Goal: Task Accomplishment & Management: Use online tool/utility

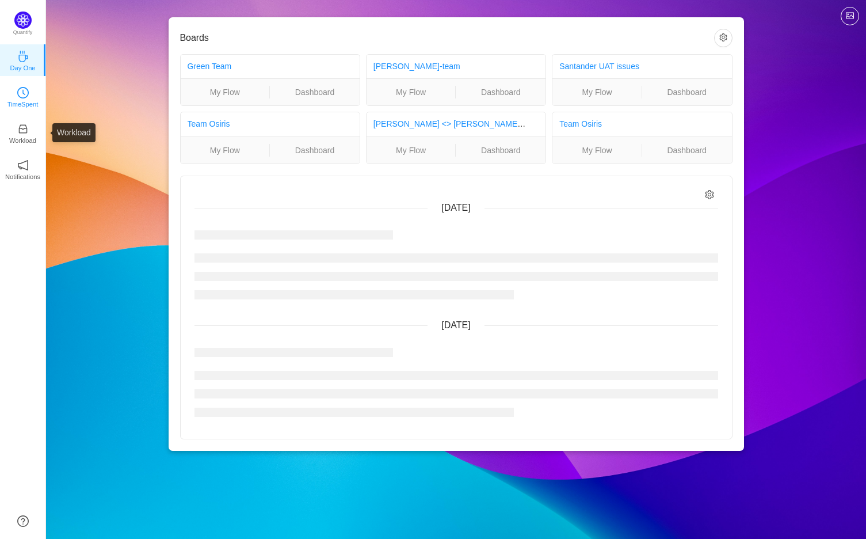
click at [28, 99] on p "TimeSpent" at bounding box center [22, 104] width 31 height 10
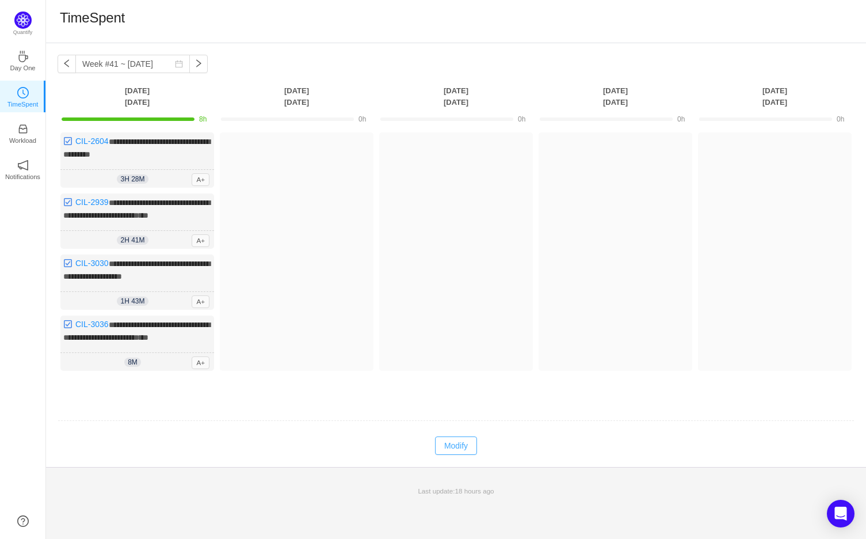
click at [462, 455] on button "Modify" at bounding box center [456, 445] width 42 height 18
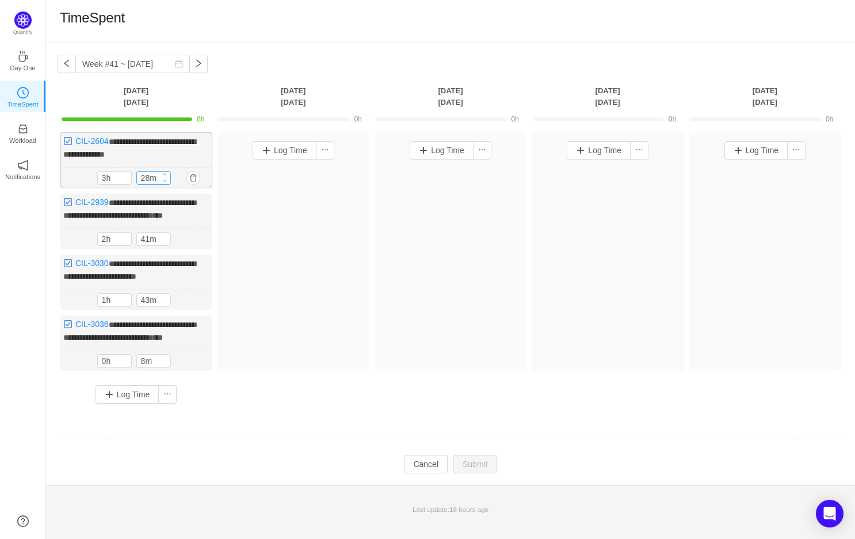
type input "18m"
click at [166, 181] on icon "icon: down" at bounding box center [164, 180] width 4 height 4
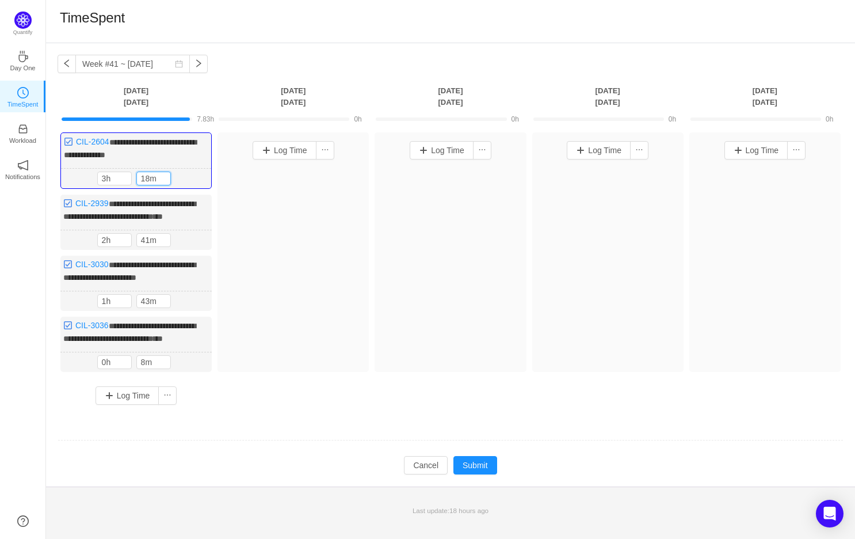
click at [294, 455] on td at bounding box center [451, 440] width 786 height 29
click at [69, 65] on button "button" at bounding box center [67, 64] width 18 height 18
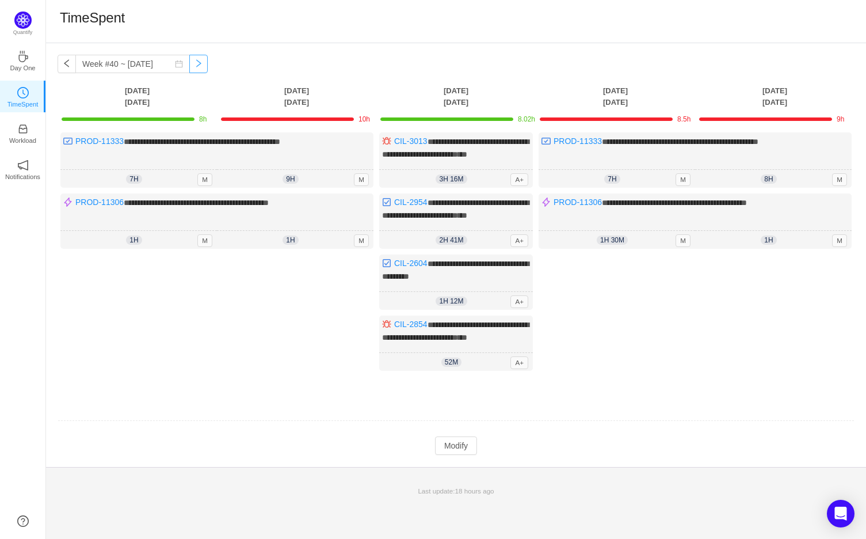
click at [189, 61] on button "button" at bounding box center [198, 64] width 18 height 18
type input "Week #41 ~ [DATE]"
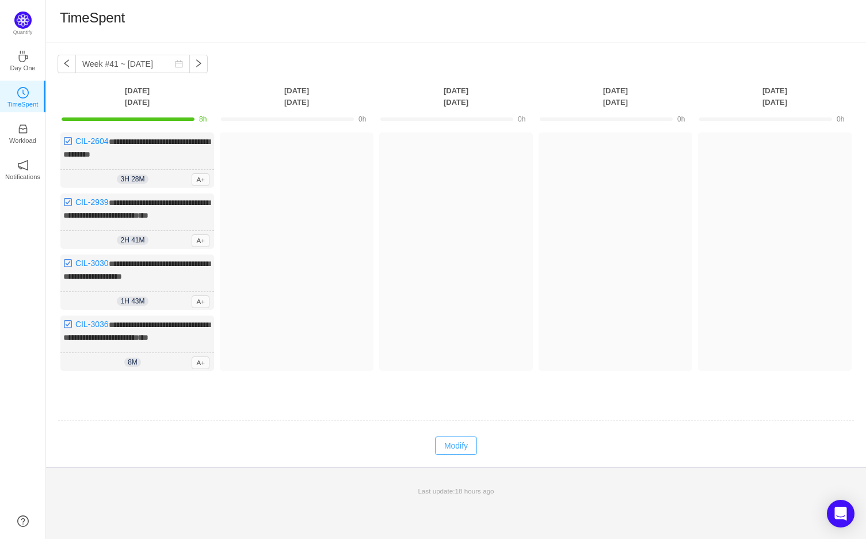
click at [460, 455] on button "Modify" at bounding box center [456, 445] width 42 height 18
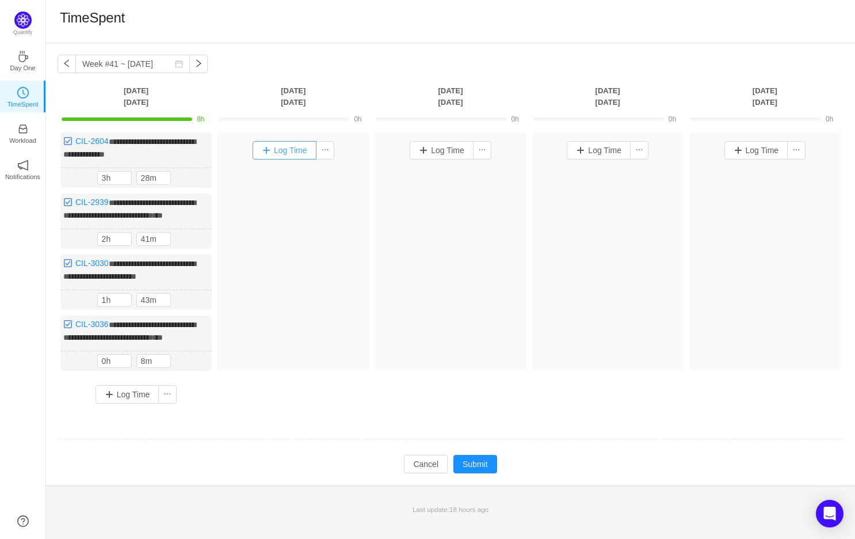
click at [296, 144] on button "Log Time" at bounding box center [285, 150] width 64 height 18
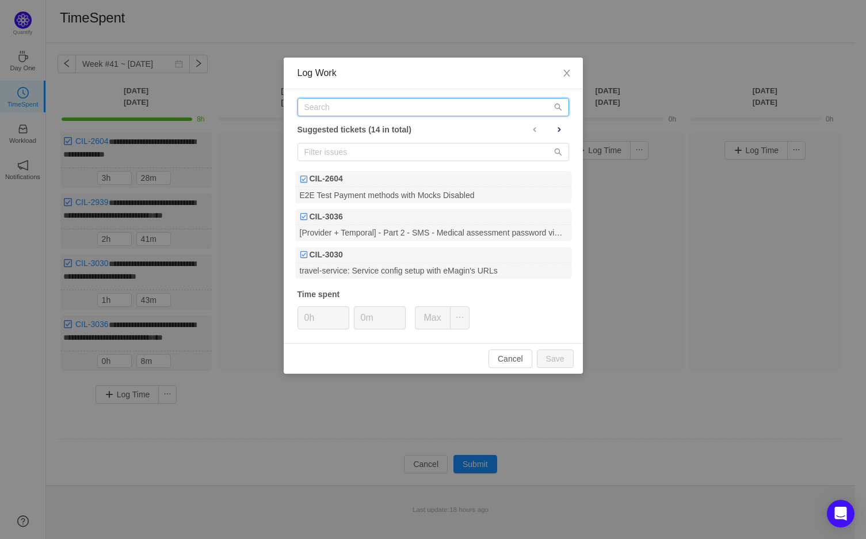
click at [356, 111] on input "text" at bounding box center [434, 107] width 272 height 18
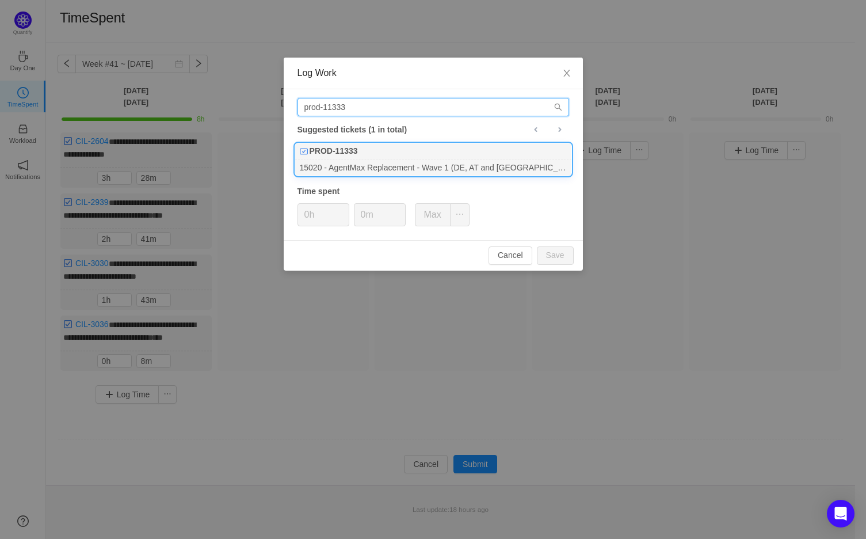
type input "prod-11333"
click at [420, 146] on div "PROD-11333" at bounding box center [433, 151] width 276 height 16
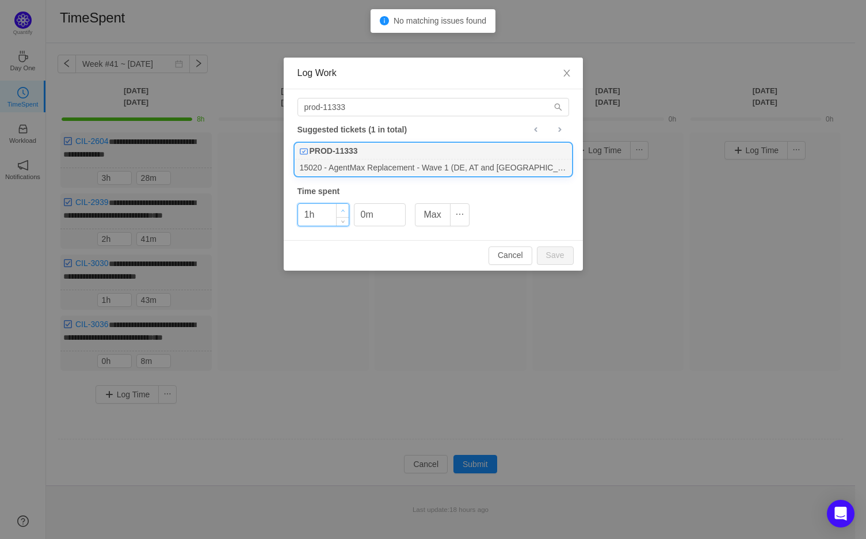
click at [342, 209] on icon "icon: up" at bounding box center [343, 211] width 4 height 4
click at [342, 207] on span "Increase Value" at bounding box center [343, 210] width 12 height 13
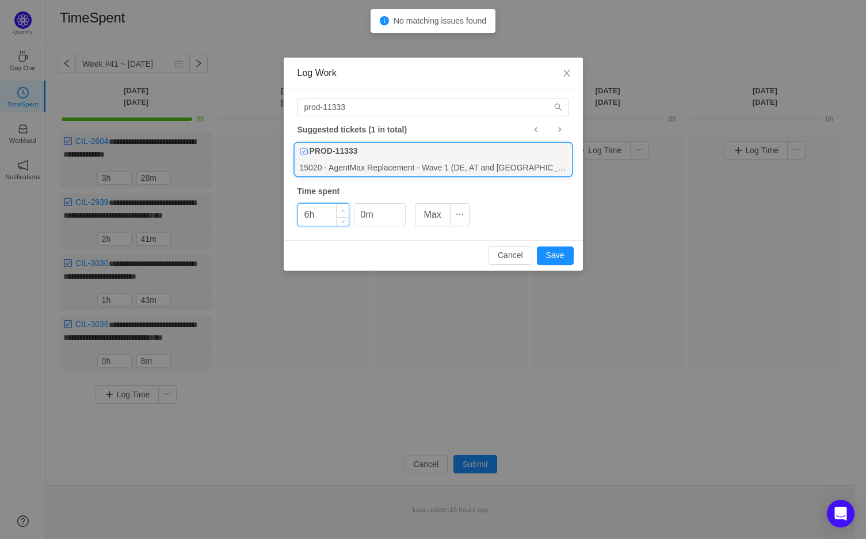
click at [342, 207] on span "Increase Value" at bounding box center [343, 210] width 12 height 13
click at [564, 250] on button "Save" at bounding box center [555, 255] width 37 height 18
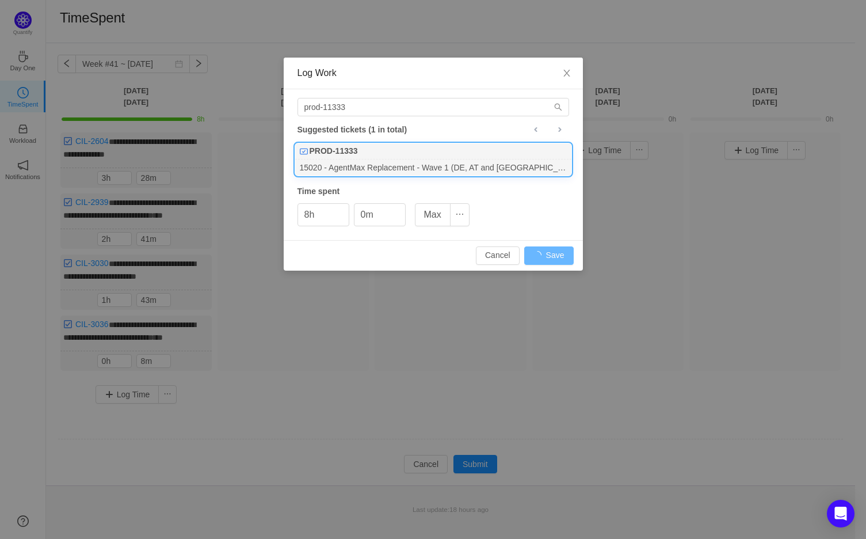
type input "0h"
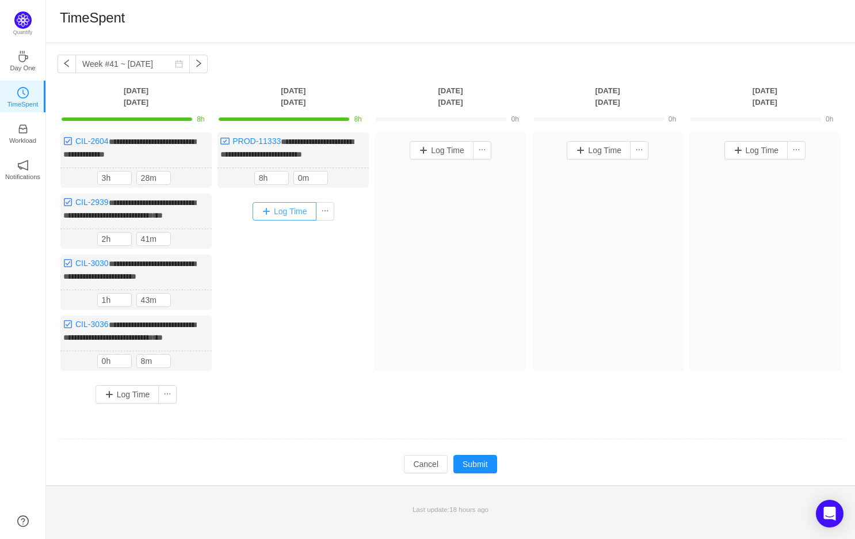
click at [287, 220] on button "Log Time" at bounding box center [285, 211] width 64 height 18
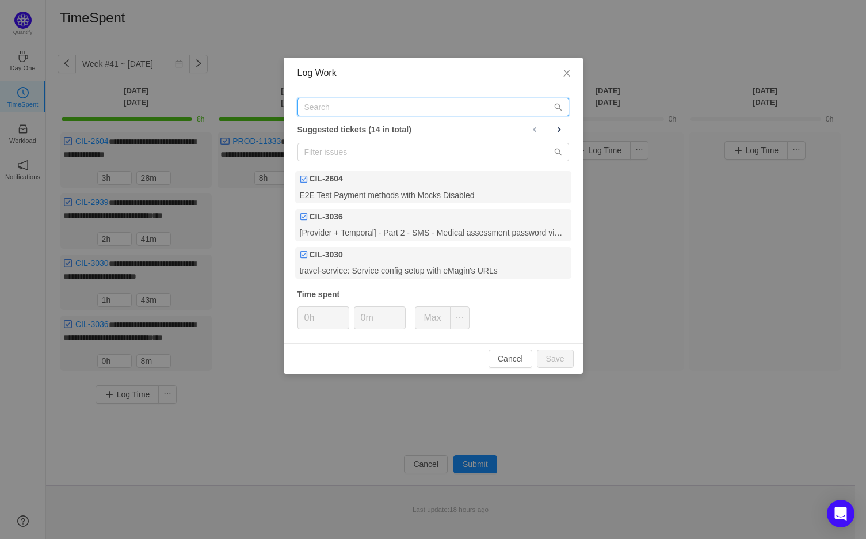
click at [356, 104] on input "text" at bounding box center [434, 107] width 272 height 18
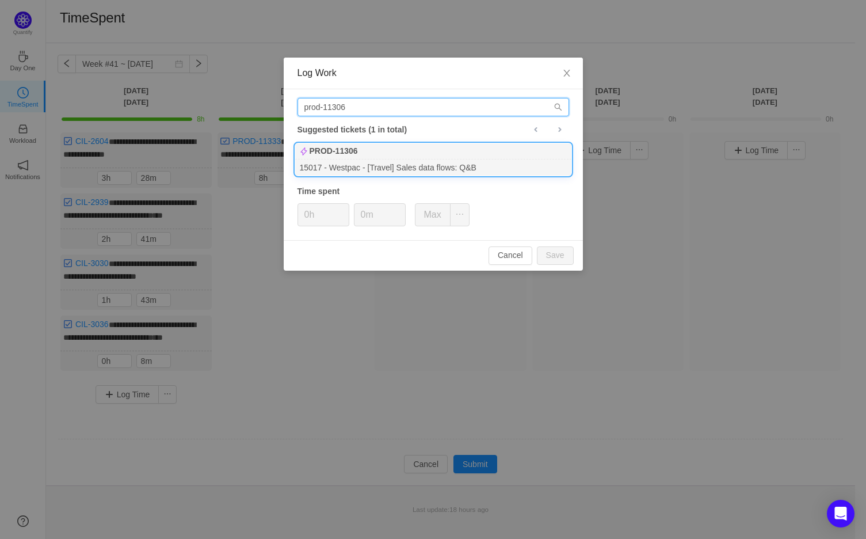
type input "prod-11306"
click at [372, 155] on div "PROD-11306" at bounding box center [433, 151] width 276 height 16
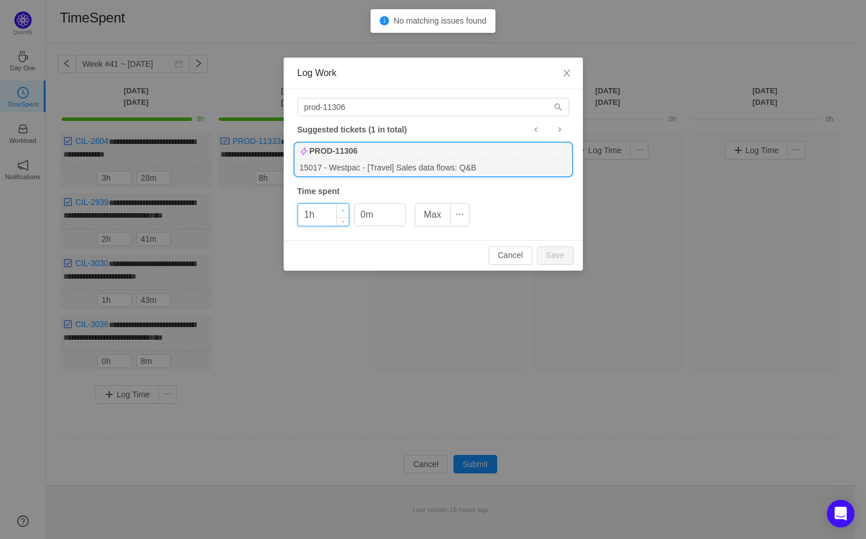
click at [341, 210] on icon "icon: up" at bounding box center [343, 211] width 4 height 4
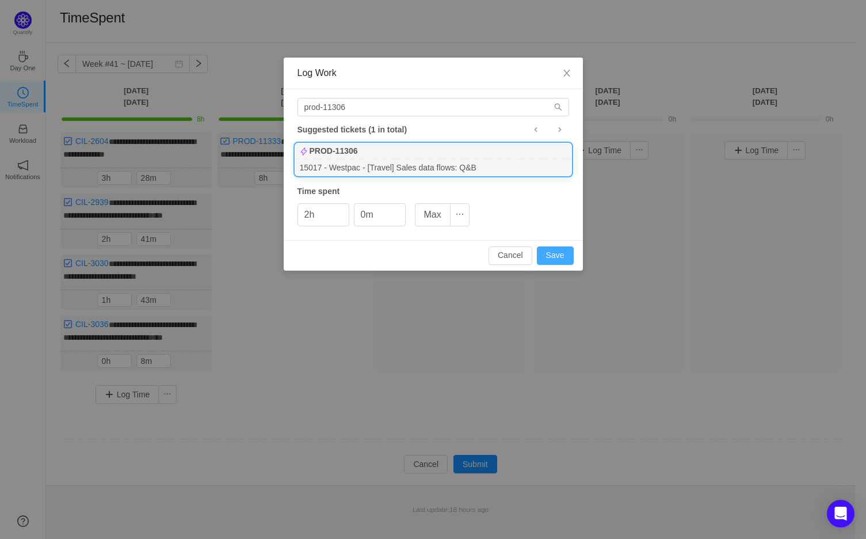
click at [553, 255] on button "Save" at bounding box center [555, 255] width 37 height 18
type input "0h"
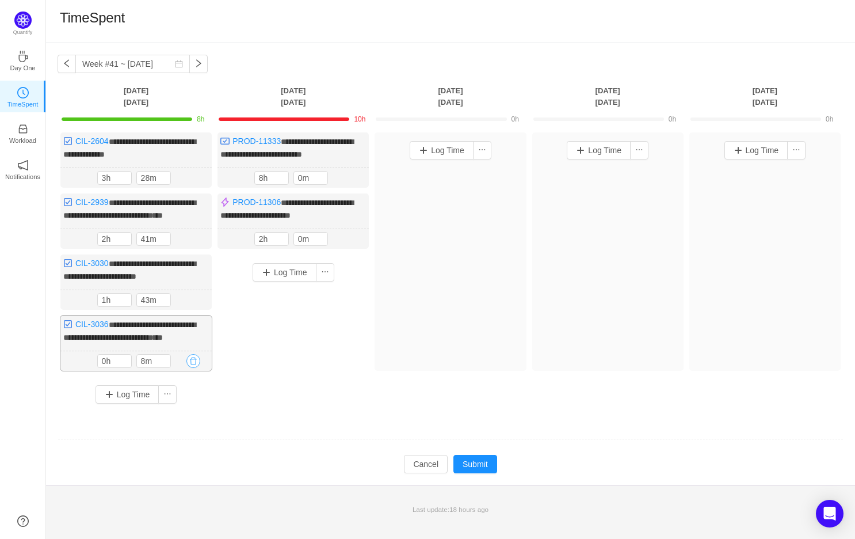
click at [196, 368] on button "button" at bounding box center [193, 361] width 14 height 14
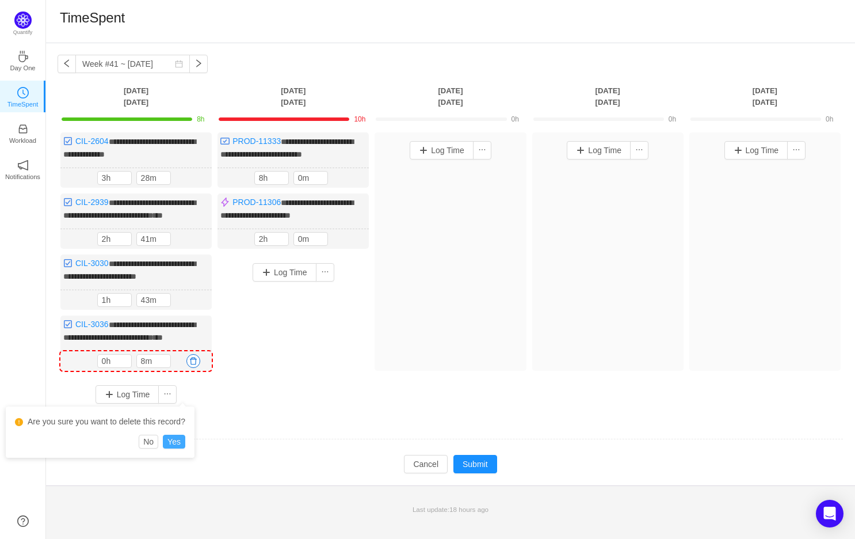
click at [180, 442] on button "Yes" at bounding box center [174, 442] width 22 height 14
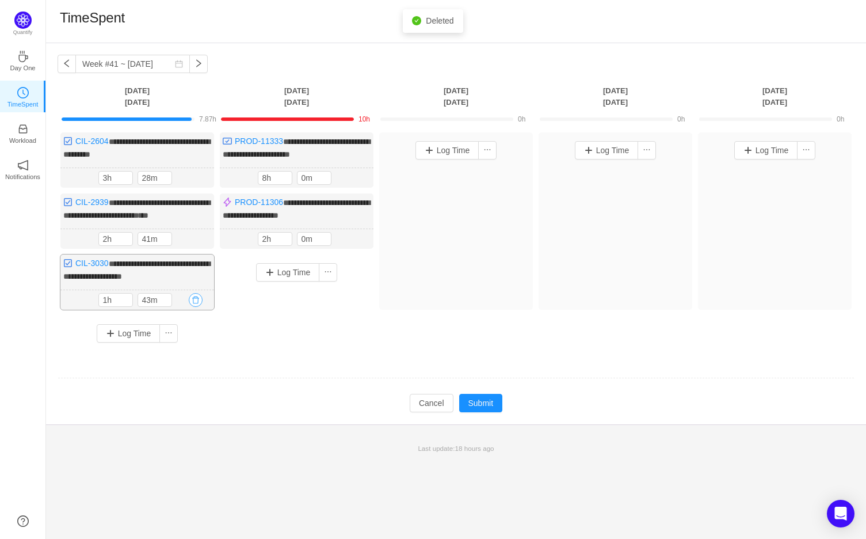
click at [193, 307] on button "button" at bounding box center [196, 300] width 14 height 14
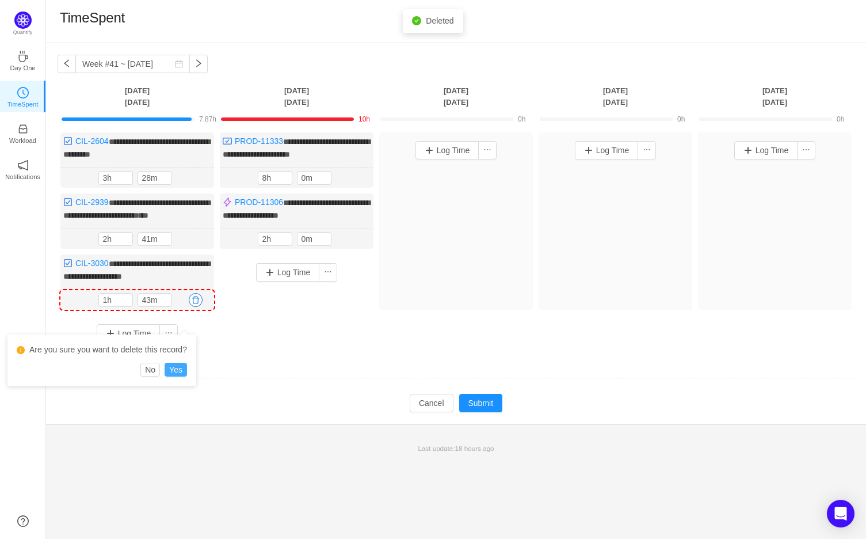
click at [185, 370] on button "Yes" at bounding box center [176, 370] width 22 height 14
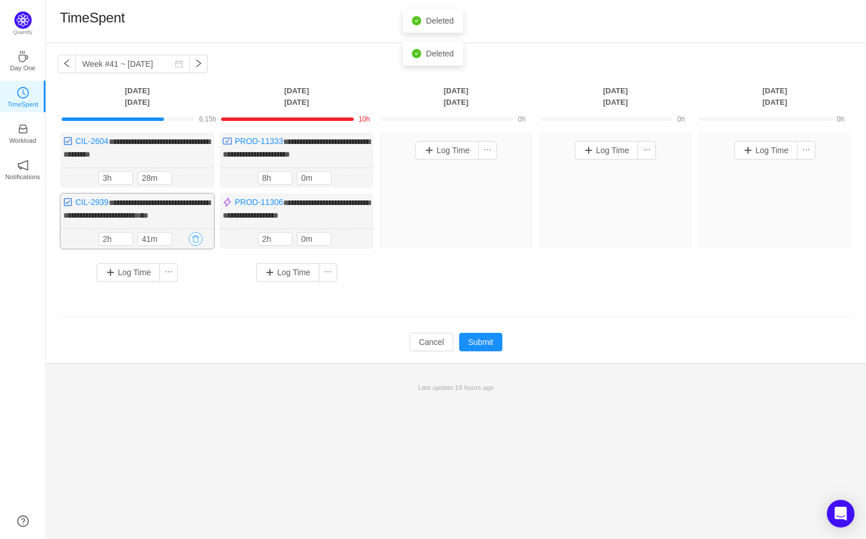
click at [198, 246] on button "button" at bounding box center [196, 239] width 14 height 14
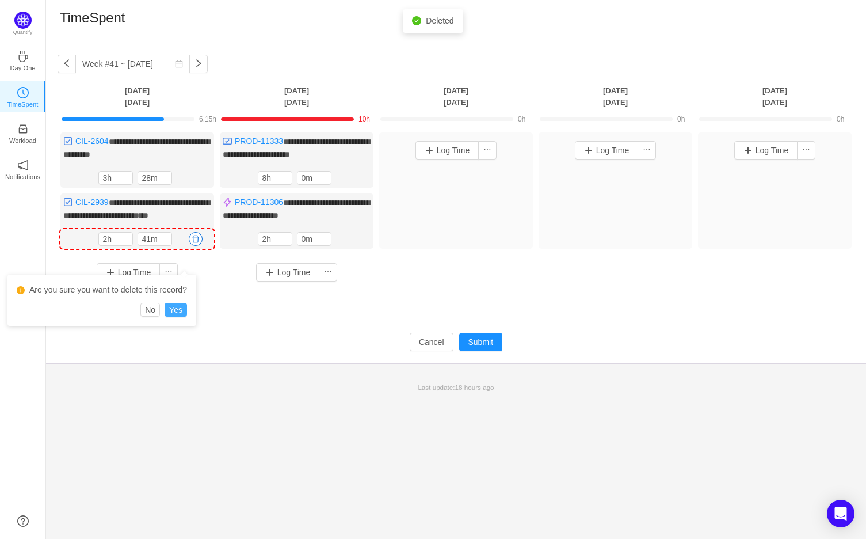
click at [183, 315] on button "Yes" at bounding box center [176, 310] width 22 height 14
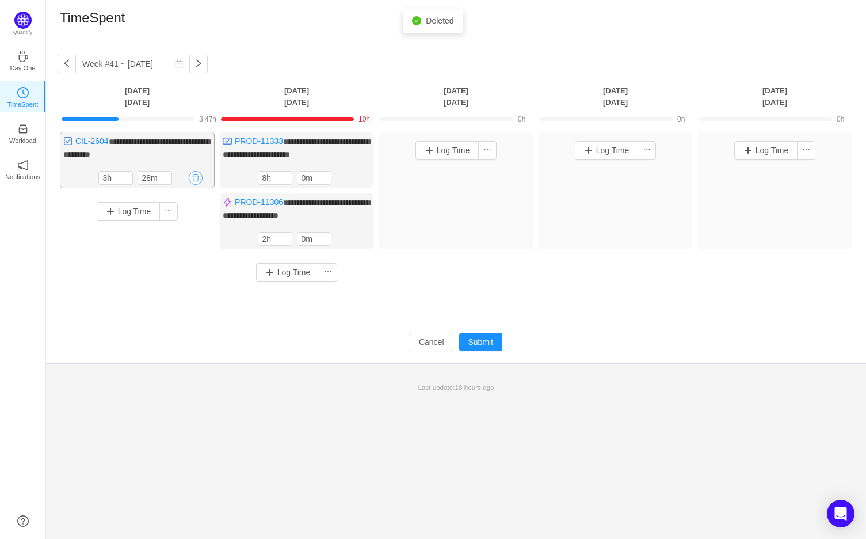
click at [196, 185] on button "button" at bounding box center [196, 178] width 14 height 14
click at [180, 238] on button "Yes" at bounding box center [176, 238] width 22 height 14
click at [135, 152] on button "Log Time" at bounding box center [129, 150] width 64 height 18
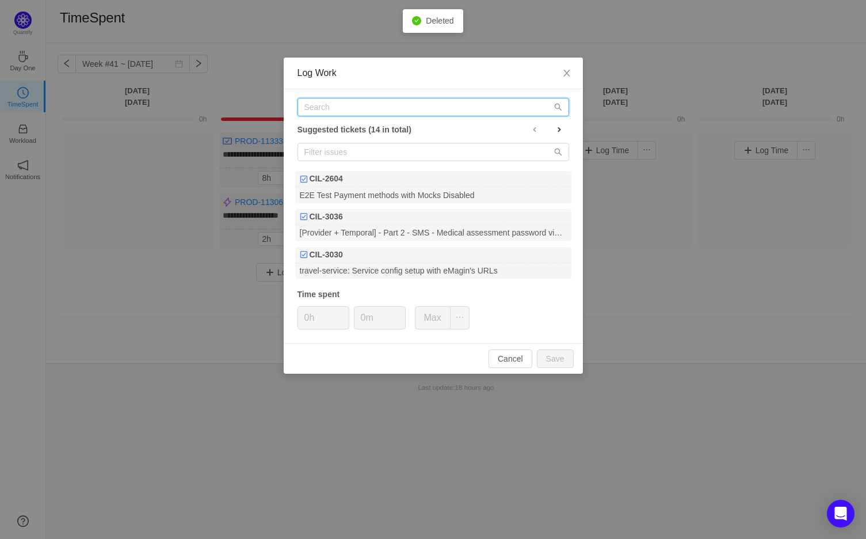
click at [351, 108] on input "text" at bounding box center [434, 107] width 272 height 18
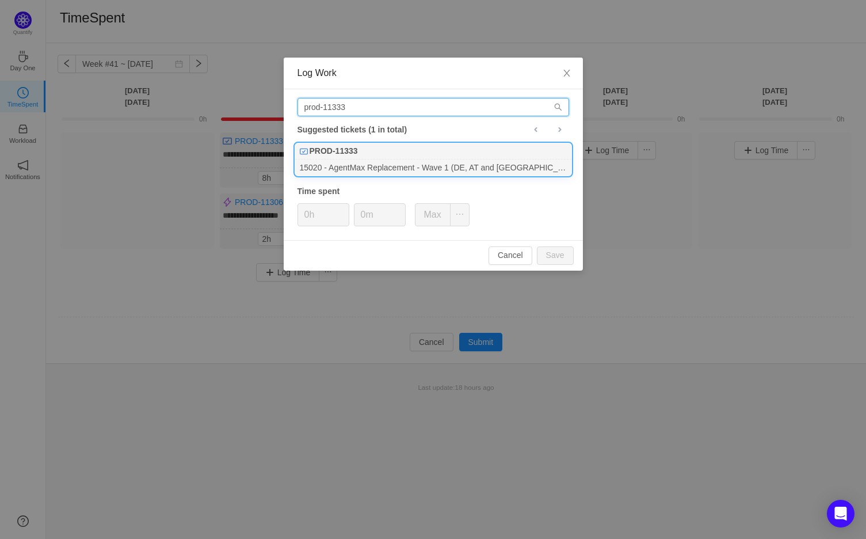
type input "prod-11333"
click at [372, 161] on div "15020 - AgentMax Replacement - Wave 1 (DE, AT and [GEOGRAPHIC_DATA])" at bounding box center [433, 167] width 276 height 16
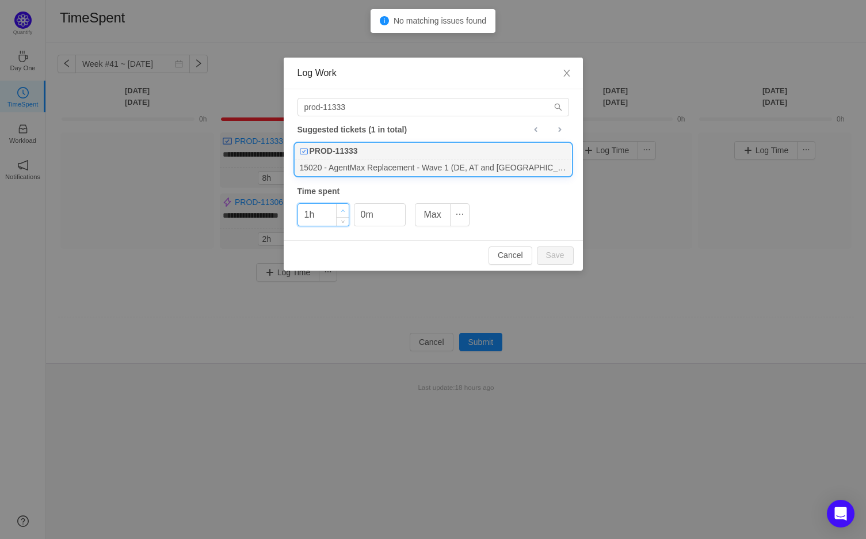
click at [339, 207] on span "Increase Value" at bounding box center [343, 210] width 12 height 13
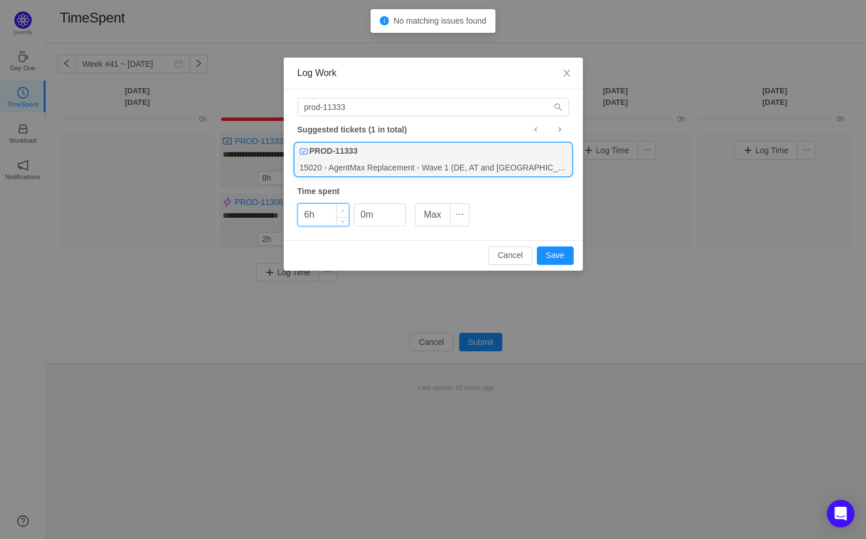
click at [339, 207] on span "Increase Value" at bounding box center [343, 210] width 12 height 13
click at [551, 253] on button "Save" at bounding box center [555, 255] width 37 height 18
type input "0h"
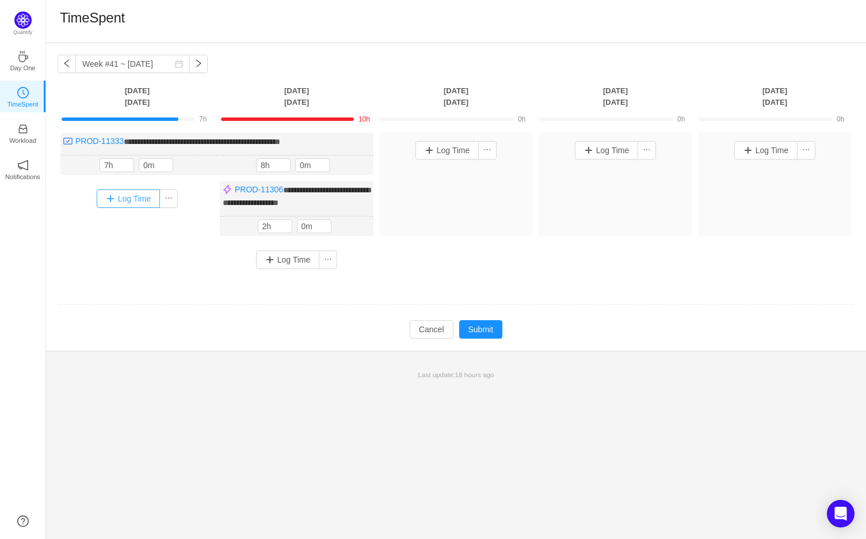
click at [138, 196] on button "Log Time" at bounding box center [129, 198] width 64 height 18
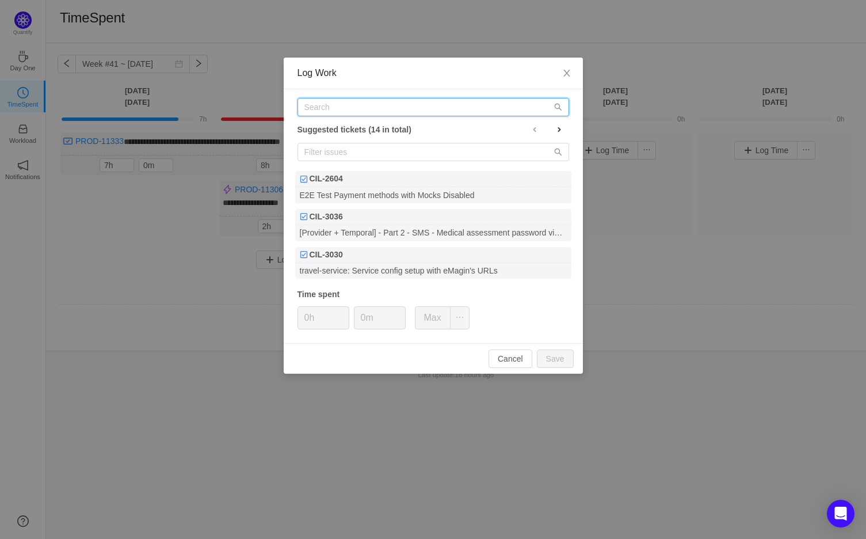
click at [358, 110] on input "text" at bounding box center [434, 107] width 272 height 18
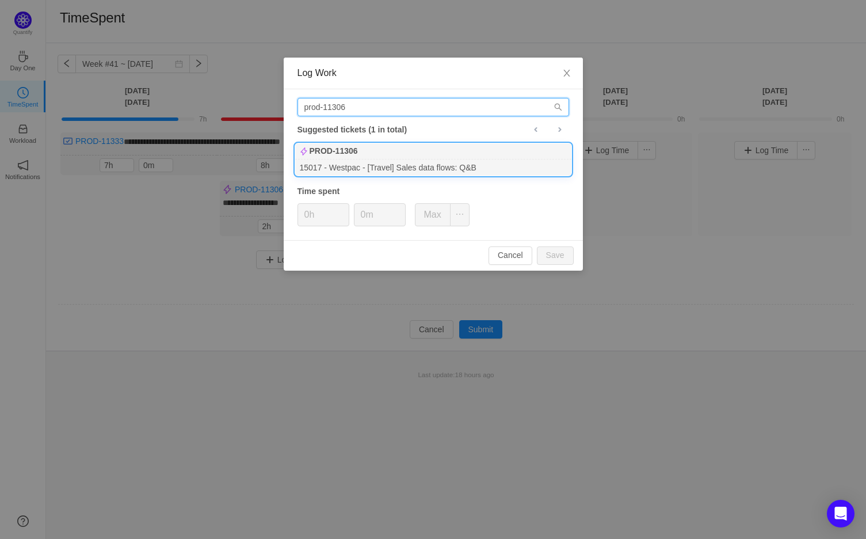
type input "prod-11306"
click at [403, 154] on div "PROD-11306" at bounding box center [433, 151] width 276 height 16
type input "1h"
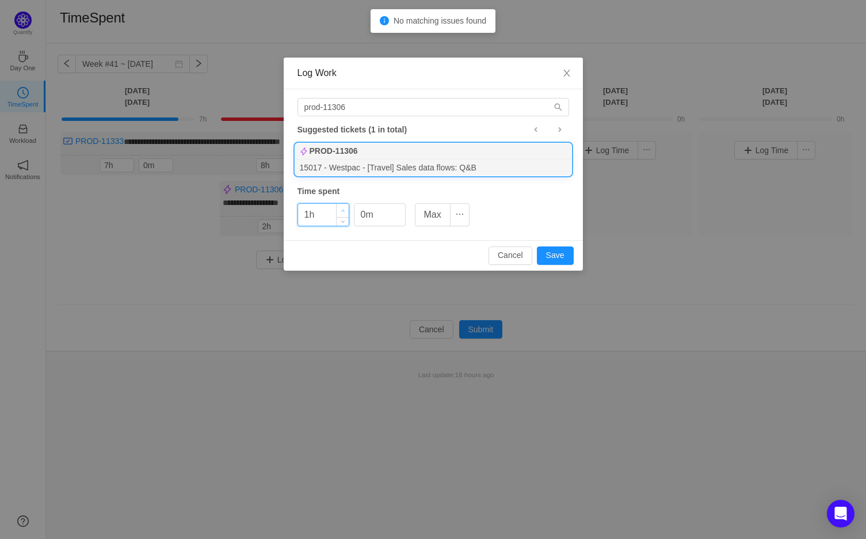
click at [344, 209] on icon "icon: up" at bounding box center [343, 211] width 4 height 4
click at [399, 211] on icon "icon: up" at bounding box center [399, 211] width 4 height 4
type input "30m"
click at [399, 211] on icon "icon: up" at bounding box center [399, 211] width 4 height 4
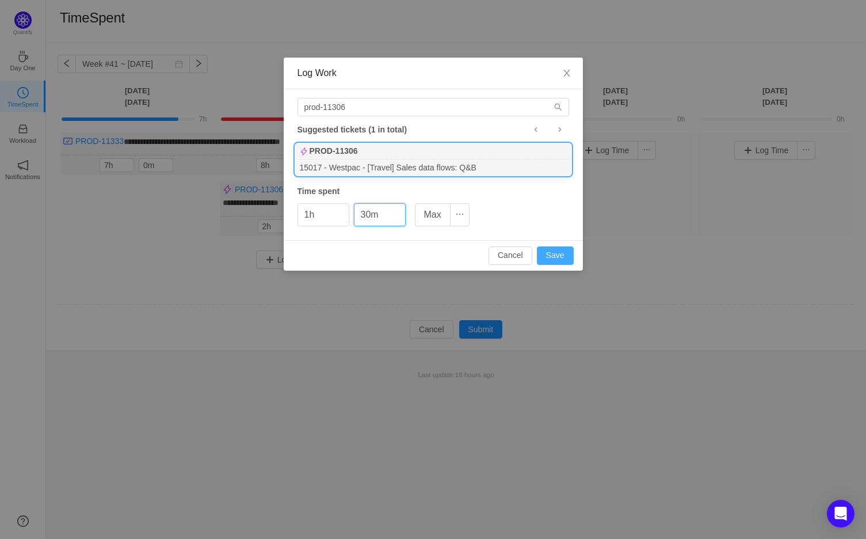
click at [567, 251] on button "Save" at bounding box center [555, 255] width 37 height 18
type input "0h"
type input "0m"
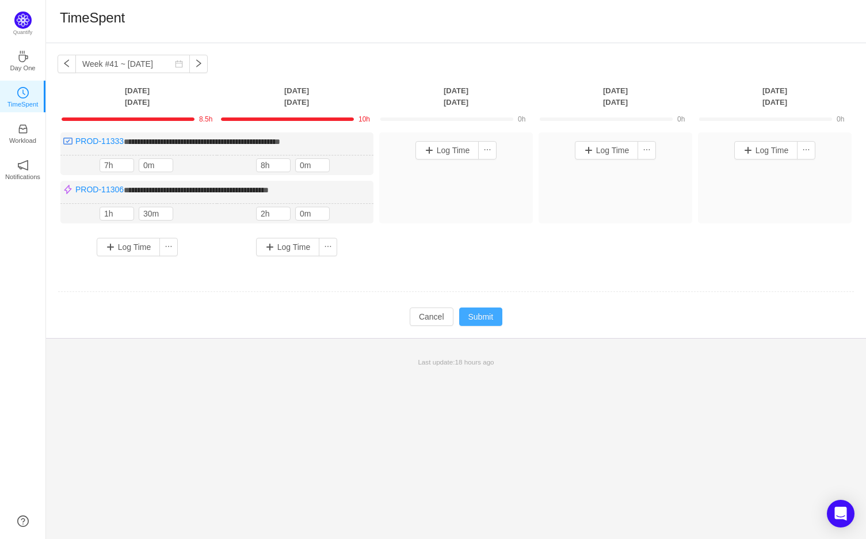
click at [491, 310] on button "Submit" at bounding box center [481, 316] width 44 height 18
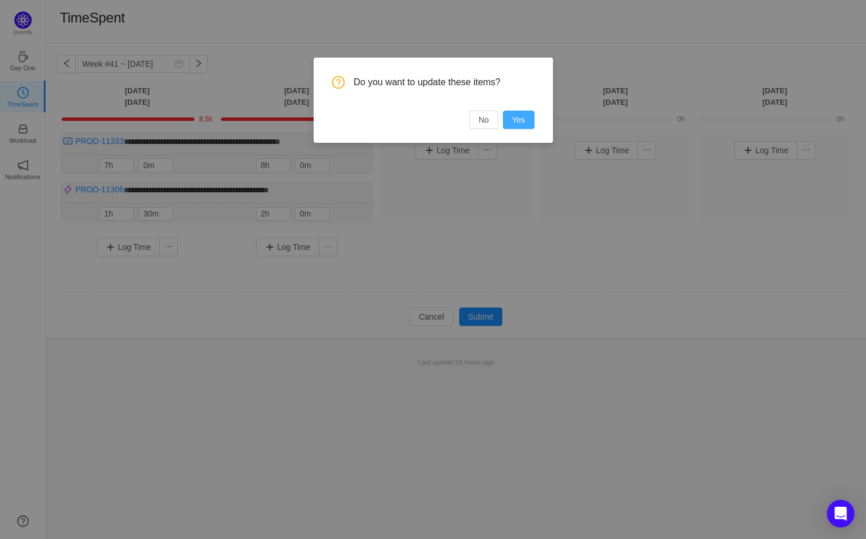
click at [528, 123] on button "Yes" at bounding box center [519, 120] width 32 height 18
